Goal: Communication & Community: Answer question/provide support

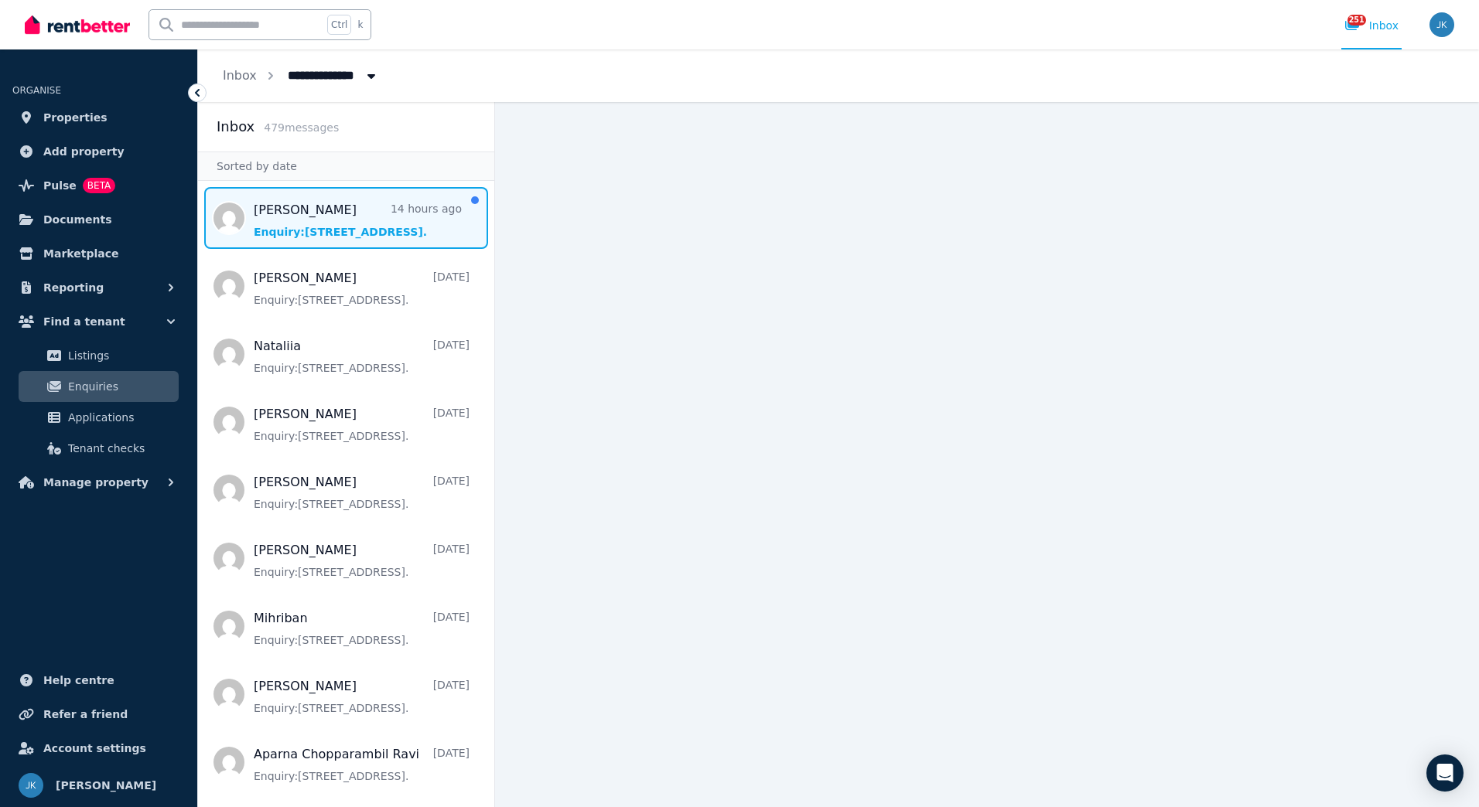
click at [370, 244] on span "Message list" at bounding box center [346, 218] width 296 height 62
